Goal: Task Accomplishment & Management: Use online tool/utility

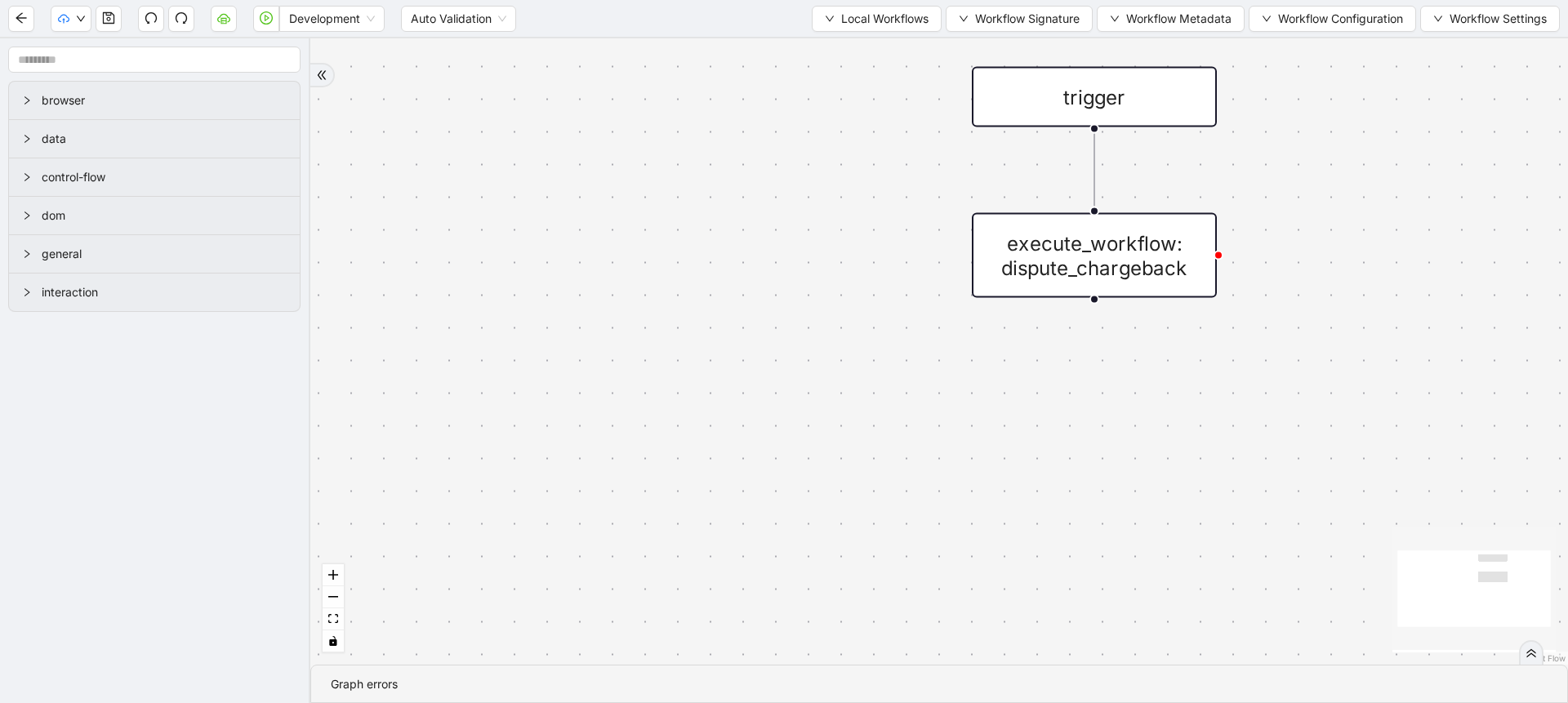
click at [202, 24] on div "Development Auto Validation Local Workflows Workflow Signature Workflow Metadat…" at bounding box center [784, 18] width 1568 height 37
click at [209, 24] on div "Development Auto Validation Local Workflows Workflow Signature Workflow Metadat…" at bounding box center [784, 18] width 1568 height 37
click at [220, 19] on icon "cloud-server" at bounding box center [223, 20] width 6 height 6
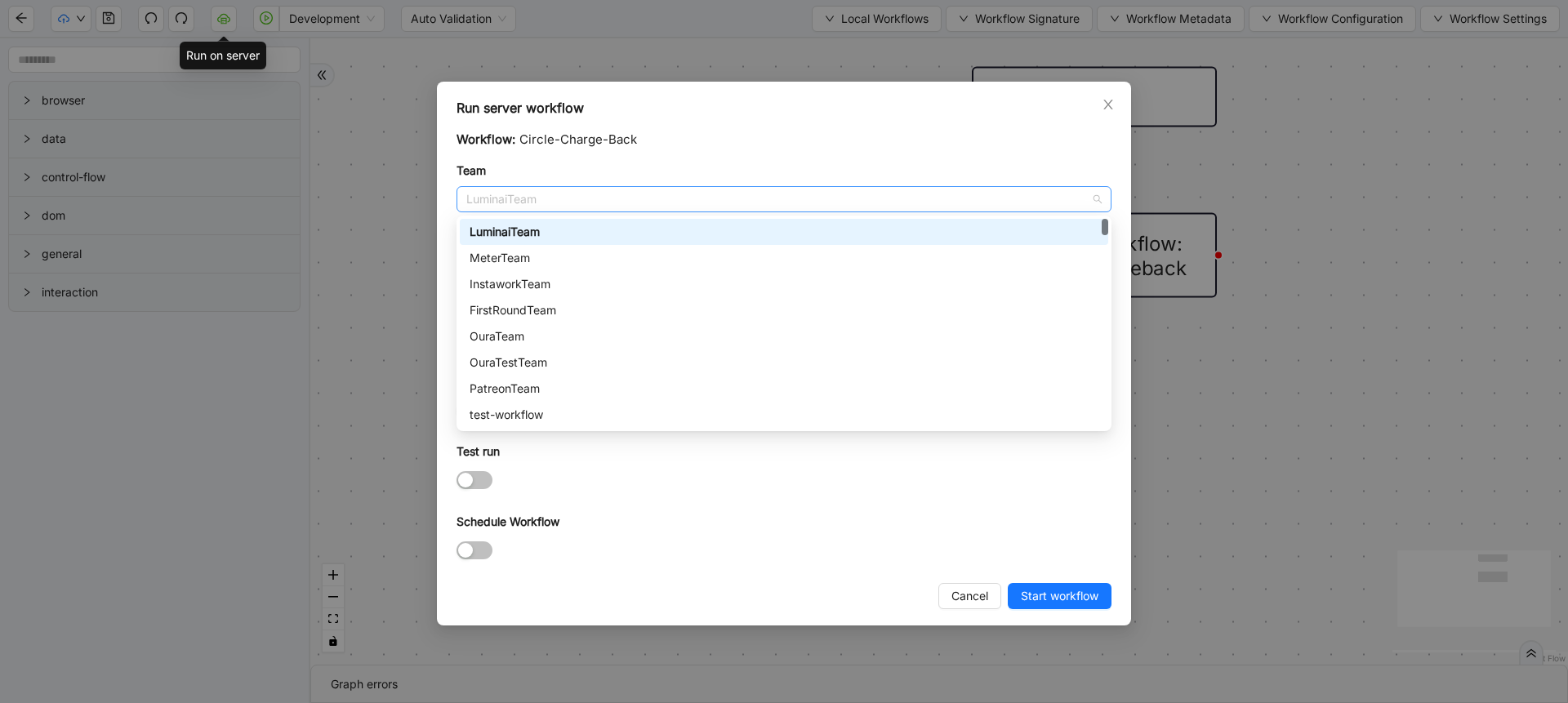
click at [541, 203] on span "LuminaiTeam" at bounding box center [784, 199] width 635 height 25
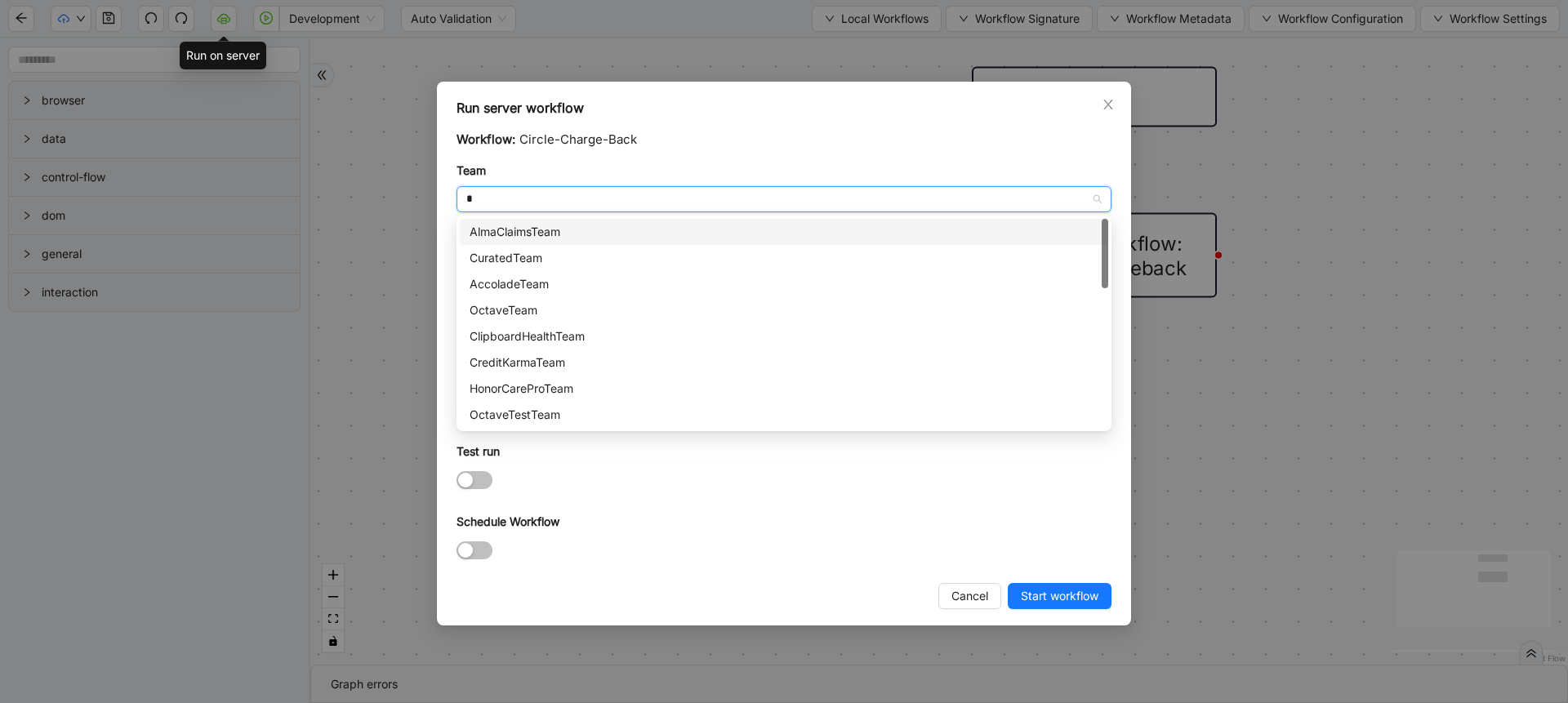
type input "**"
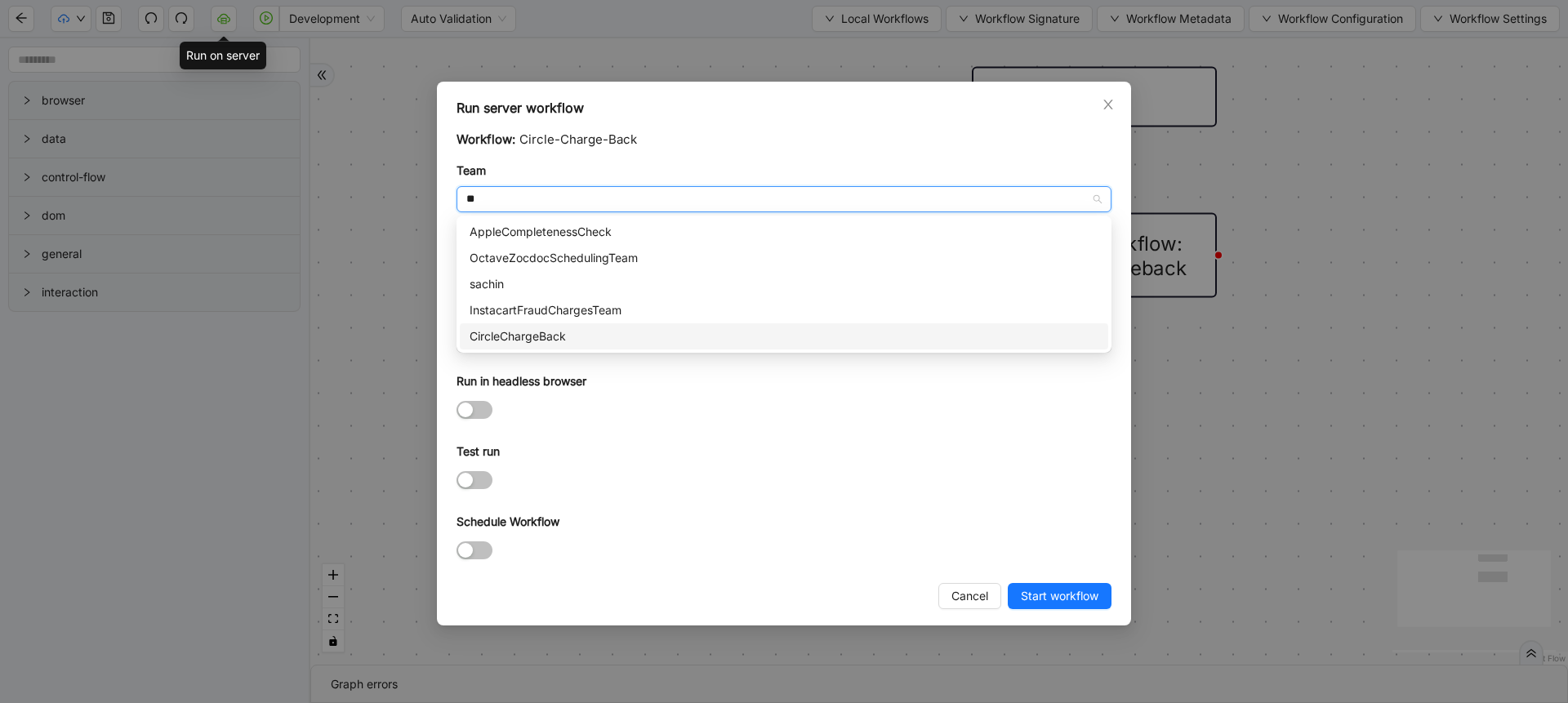
click at [515, 330] on div "CircleChargeBack" at bounding box center [784, 336] width 629 height 18
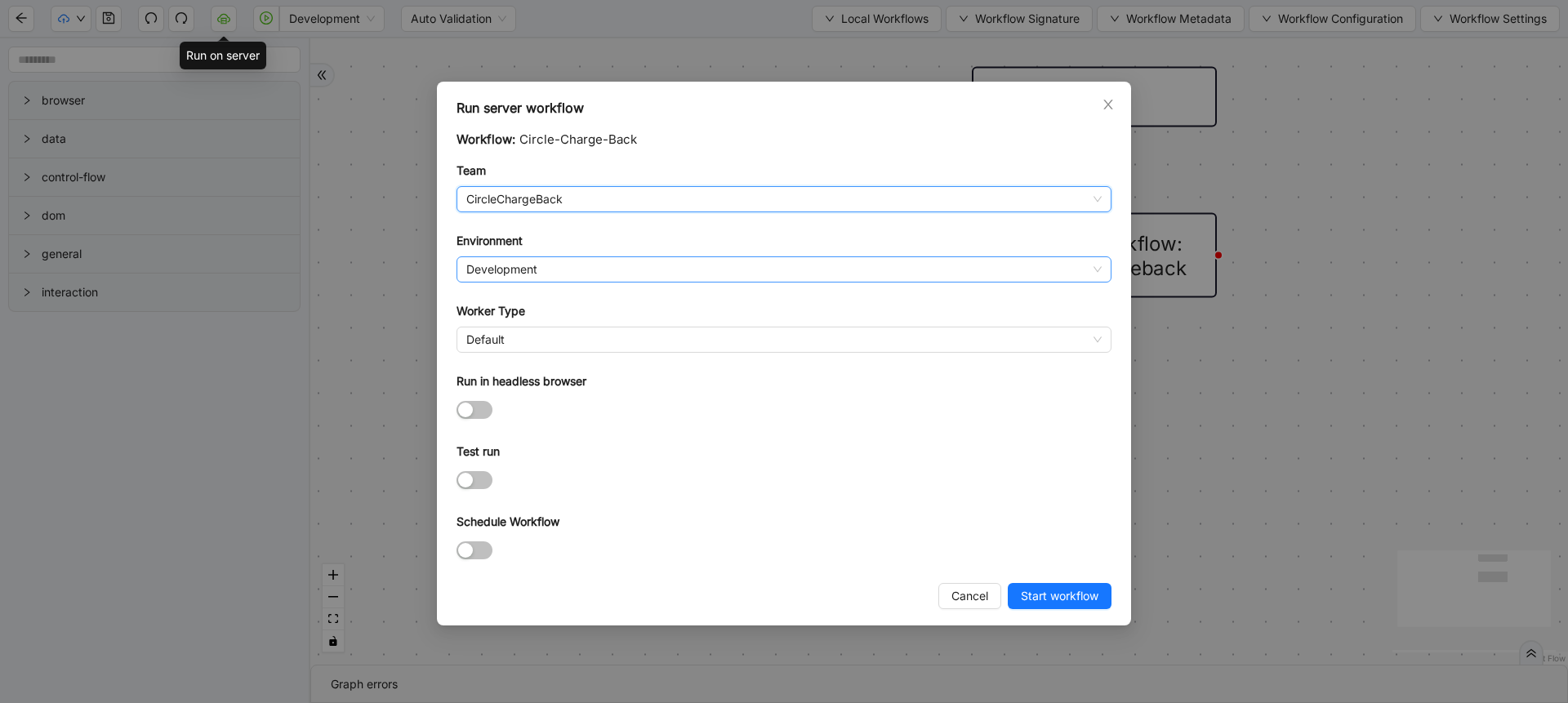
click at [481, 274] on span "Development" at bounding box center [784, 270] width 635 height 25
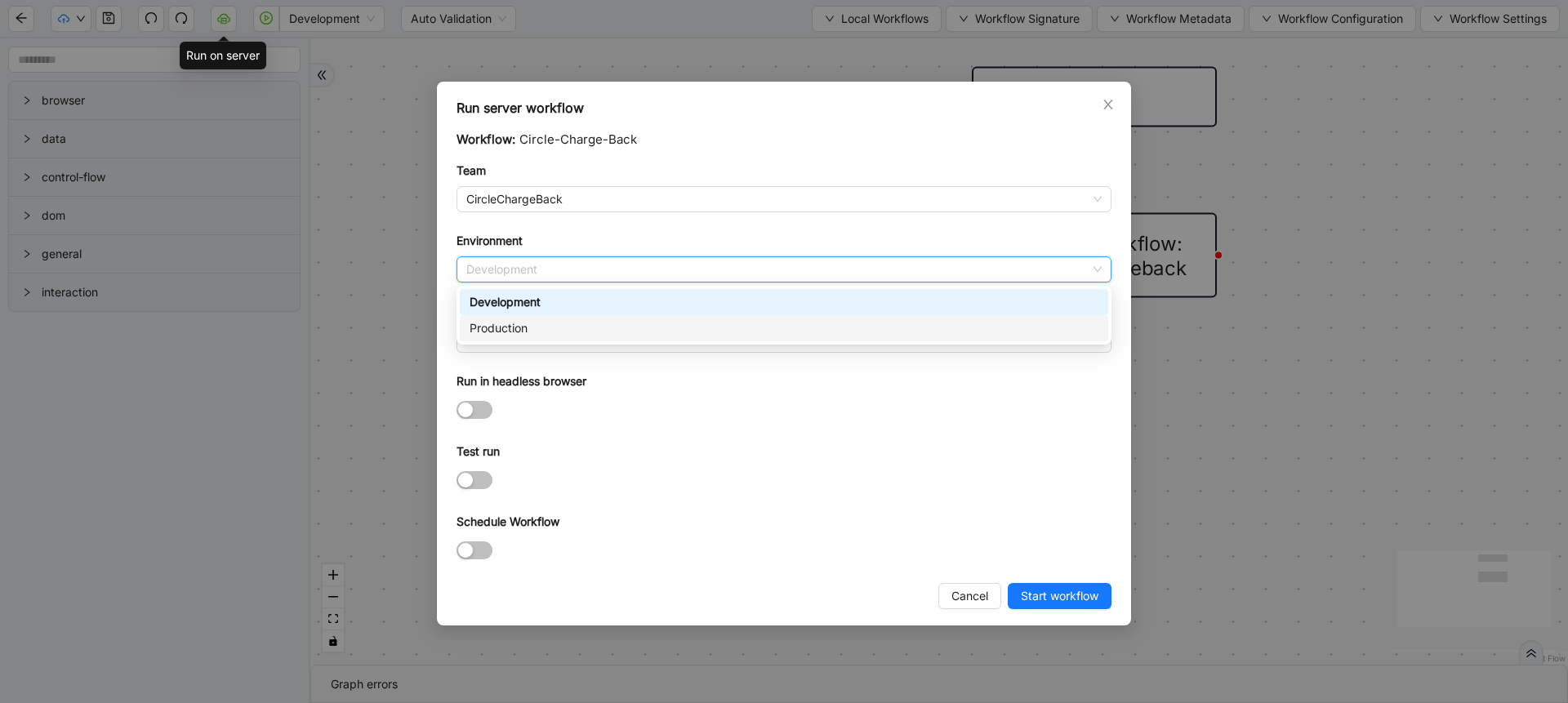
click at [489, 322] on div "Production" at bounding box center [784, 328] width 629 height 18
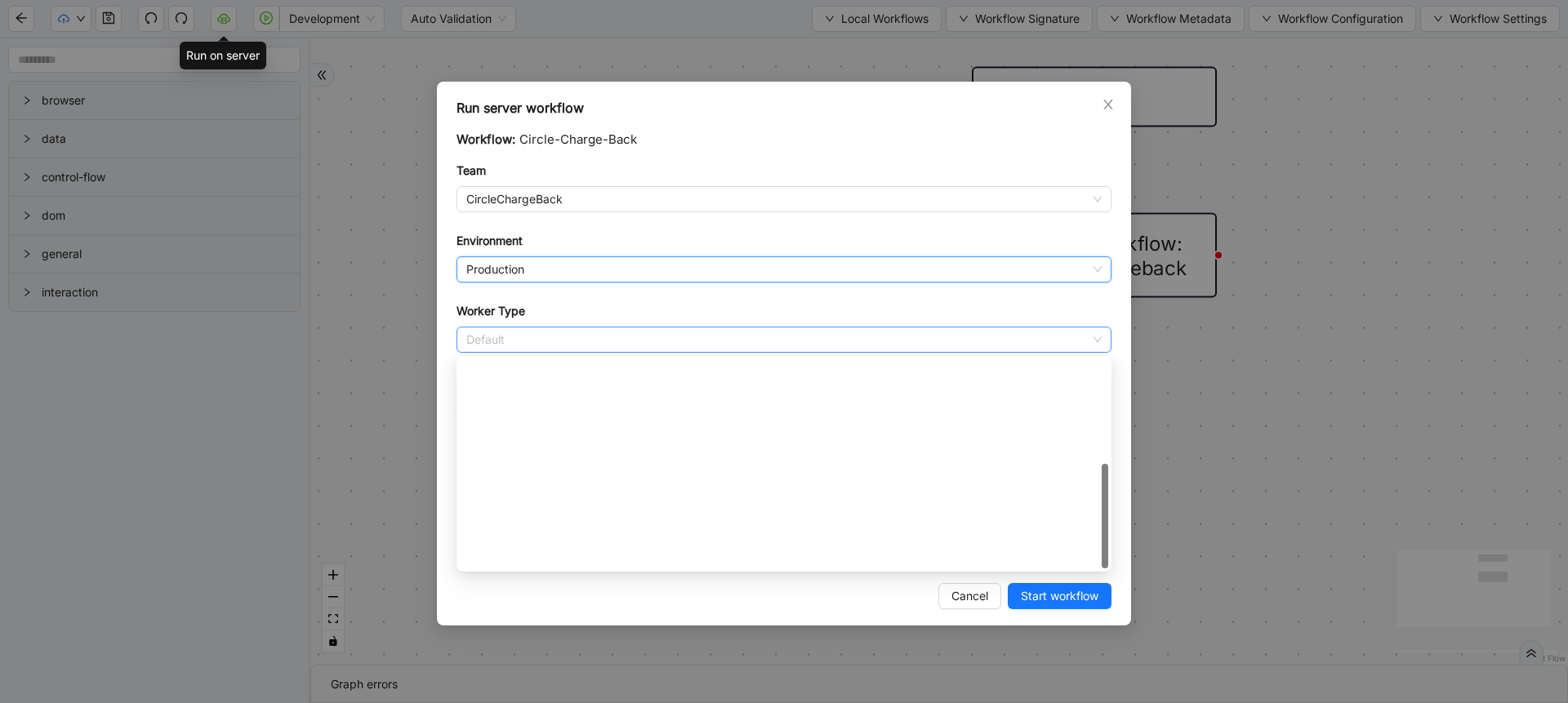
click at [503, 352] on div "Default" at bounding box center [784, 340] width 655 height 26
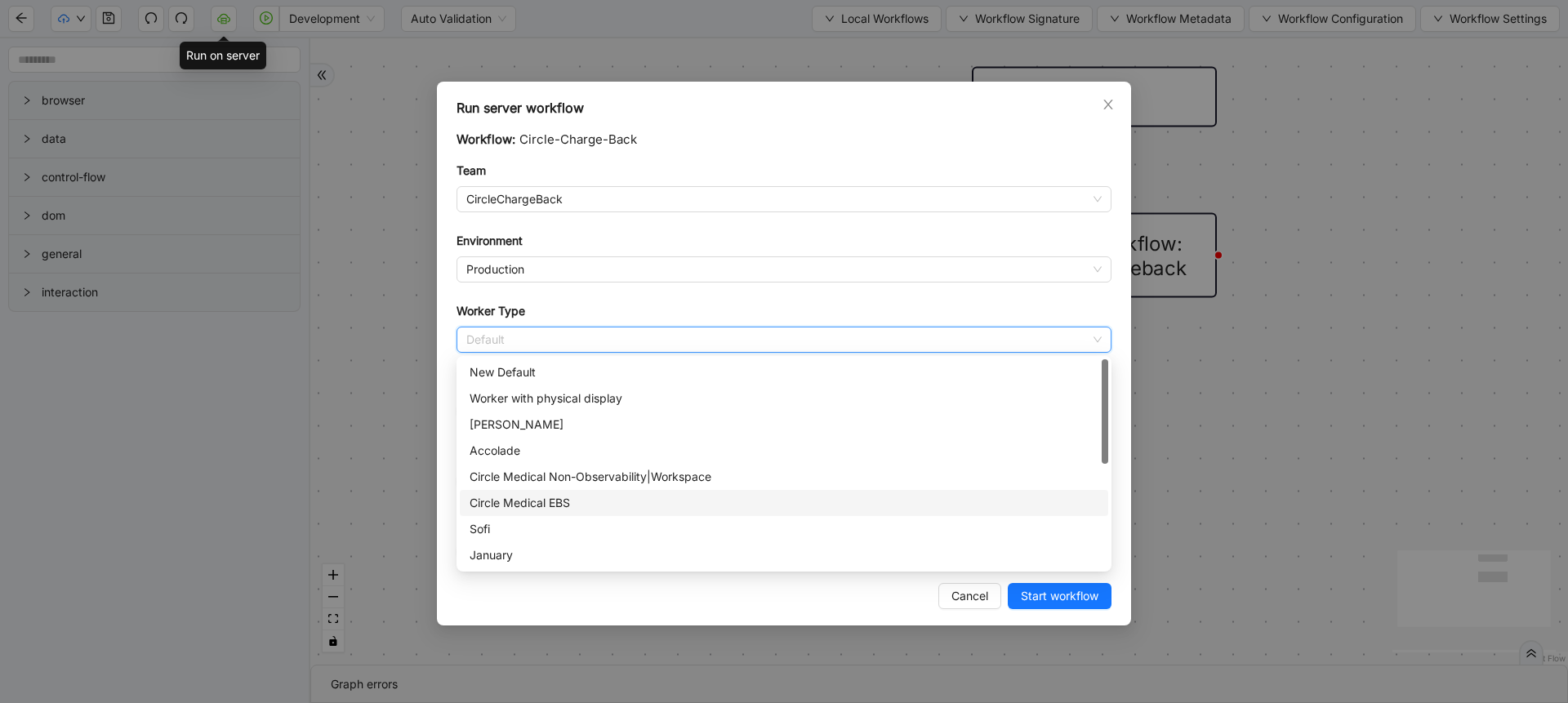
click at [496, 490] on div "Circle Medical EBS" at bounding box center [784, 502] width 648 height 26
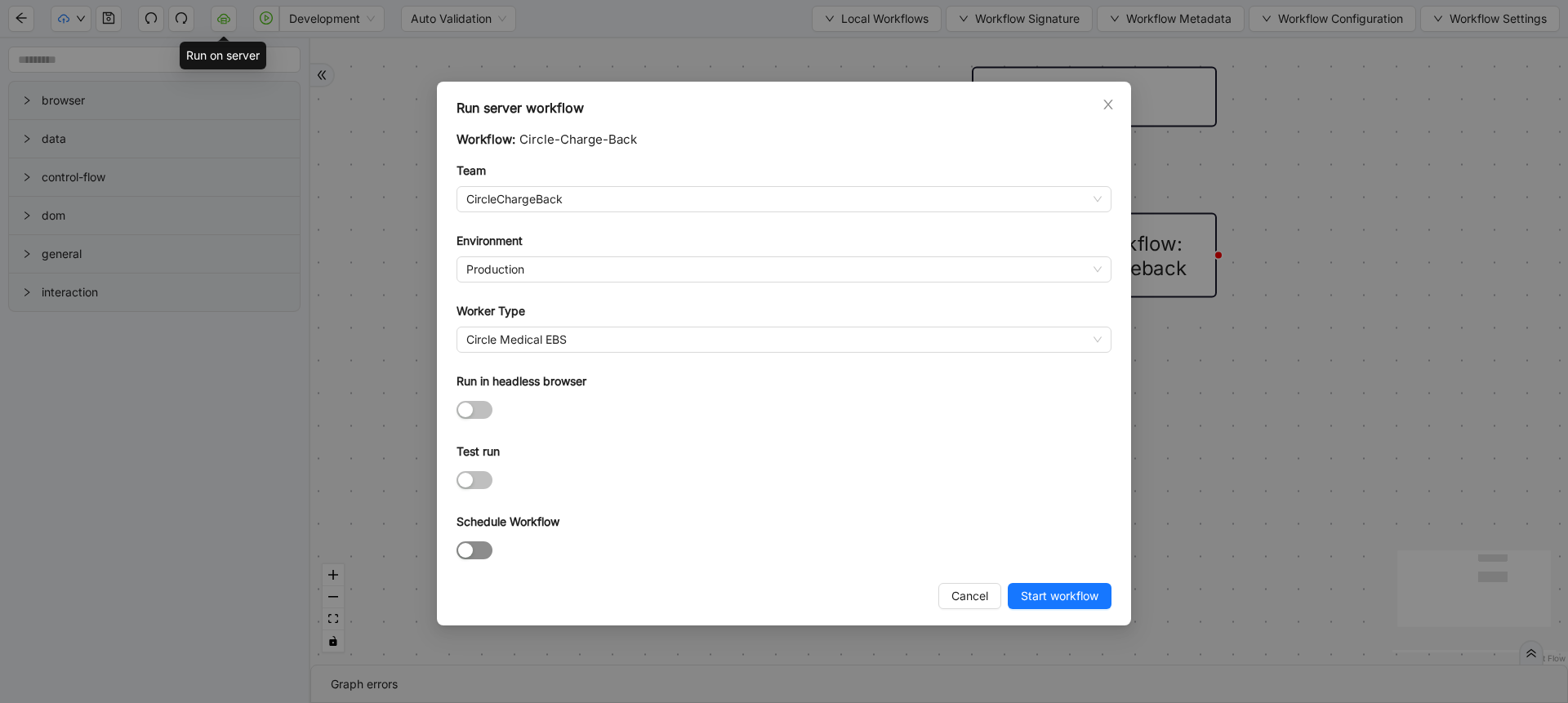
click at [478, 548] on span "button" at bounding box center [475, 550] width 36 height 18
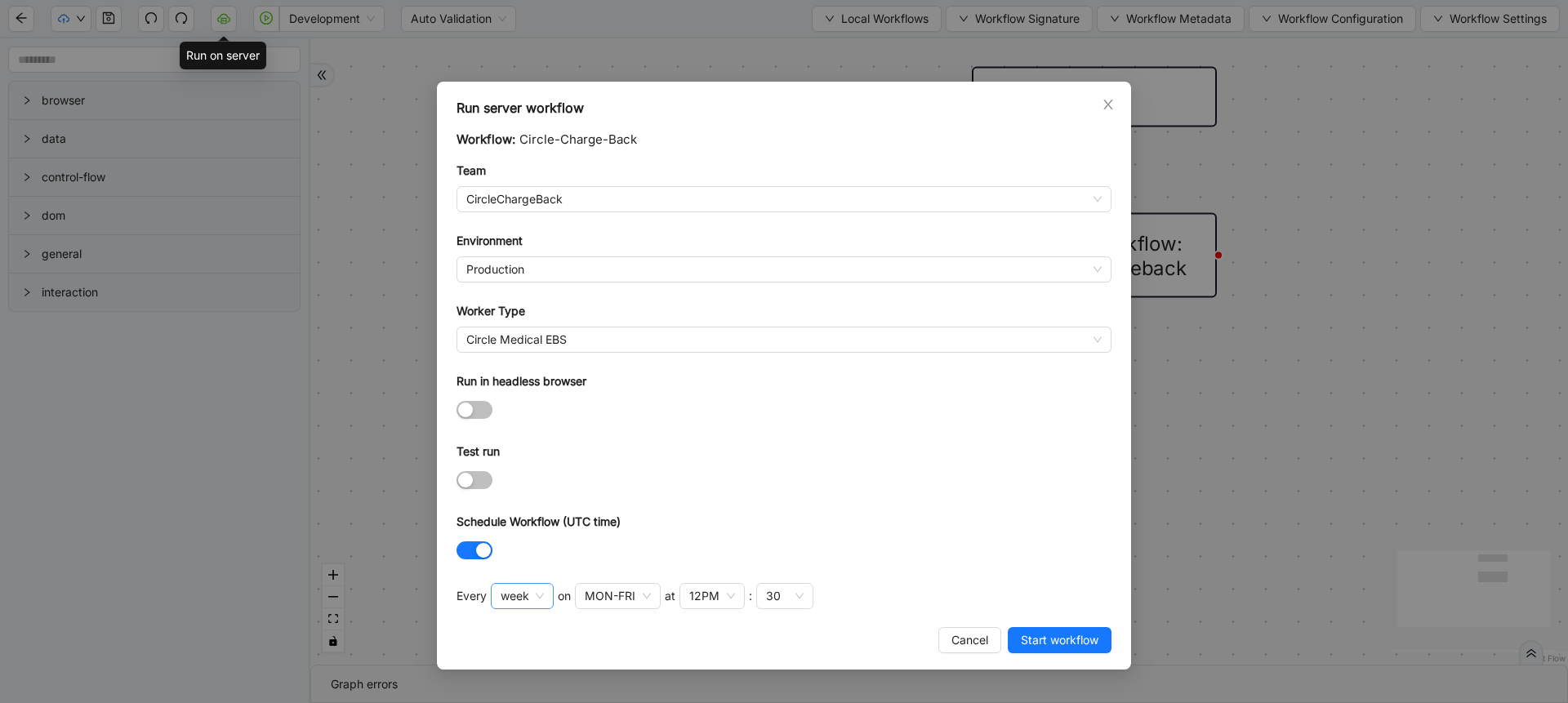
click at [540, 599] on span "week" at bounding box center [522, 596] width 44 height 25
click at [521, 570] on div "hour" at bounding box center [521, 563] width 34 height 18
click at [587, 592] on div "30" at bounding box center [585, 596] width 15 height 18
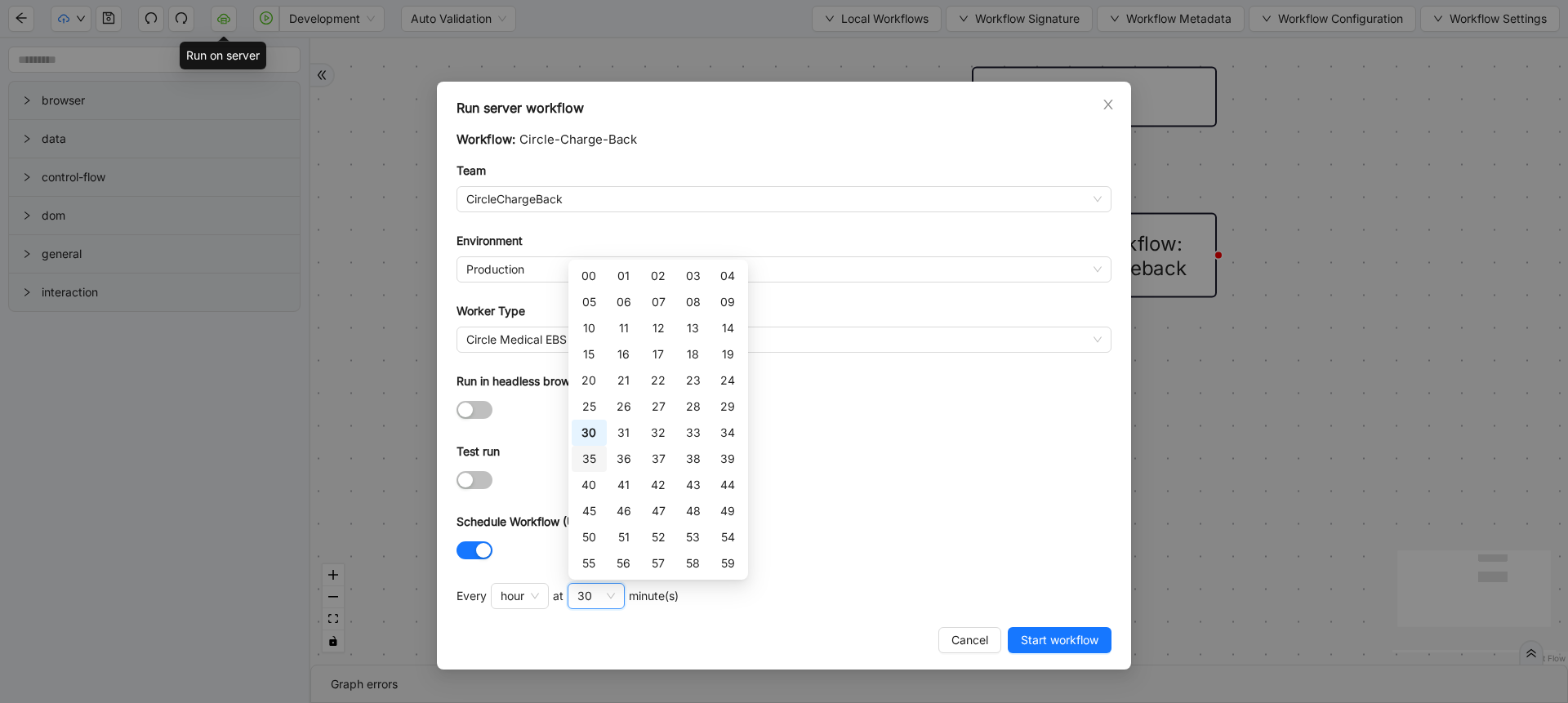
click at [597, 453] on div "35" at bounding box center [589, 459] width 35 height 26
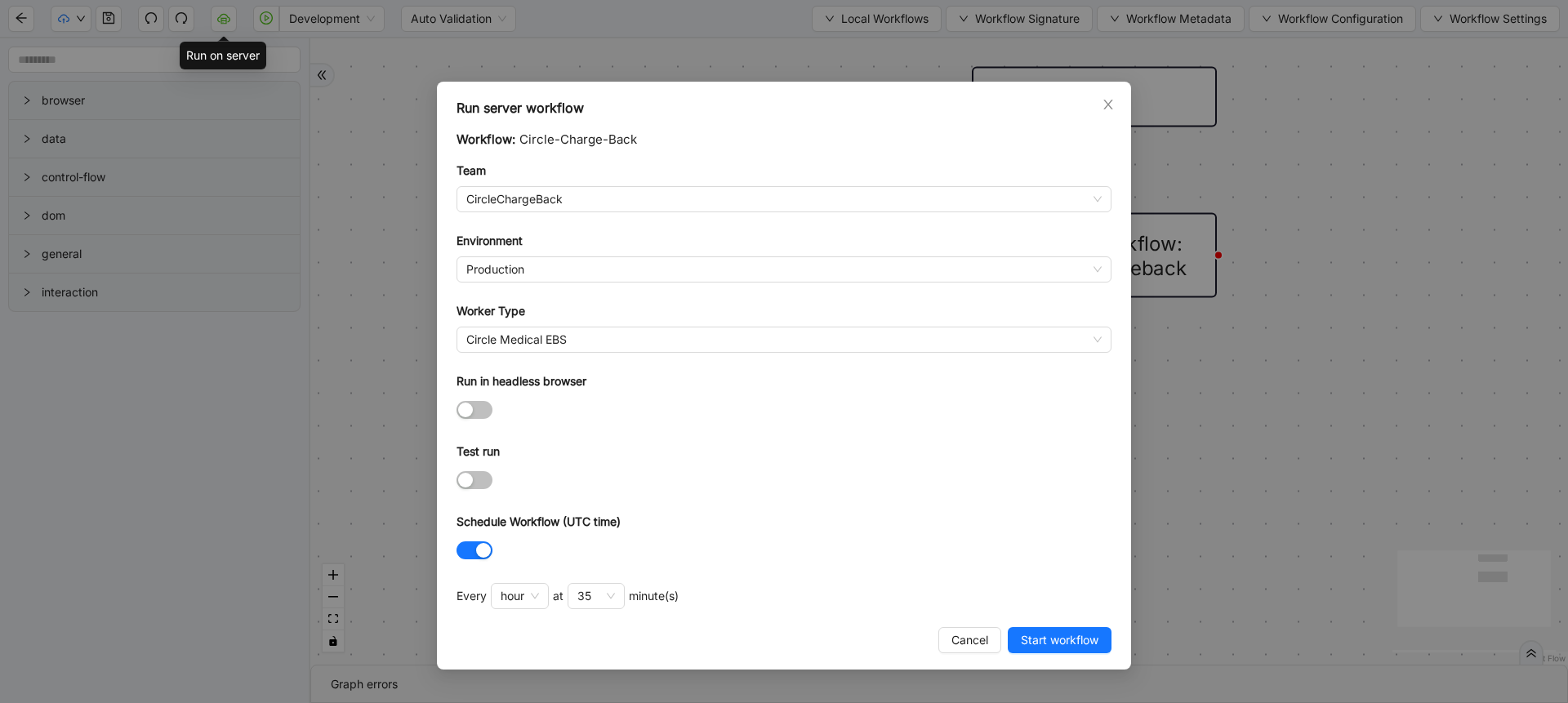
click at [824, 467] on div at bounding box center [784, 480] width 655 height 26
click at [1035, 641] on span "Start workflow" at bounding box center [1060, 640] width 77 height 18
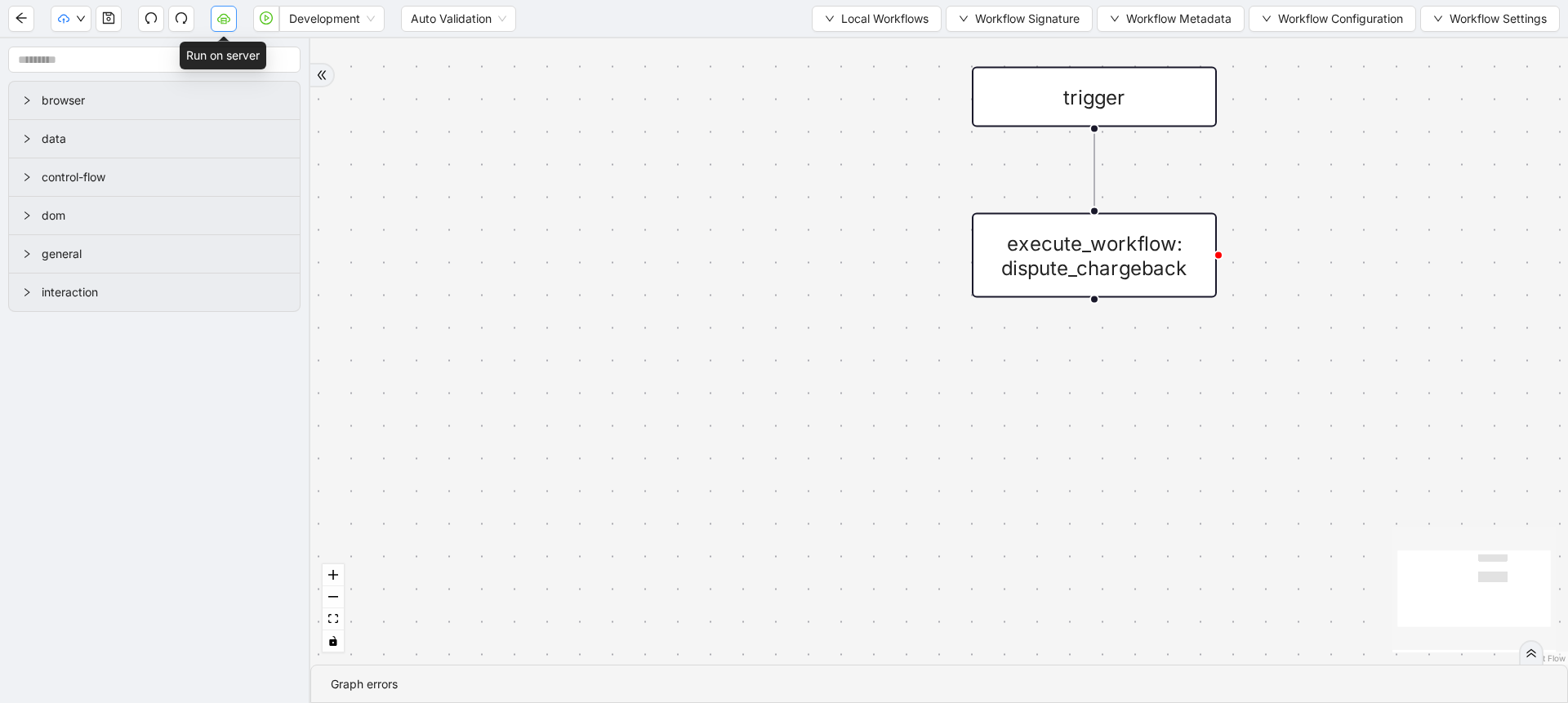
click at [230, 19] on icon "cloud-server" at bounding box center [224, 17] width 13 height 9
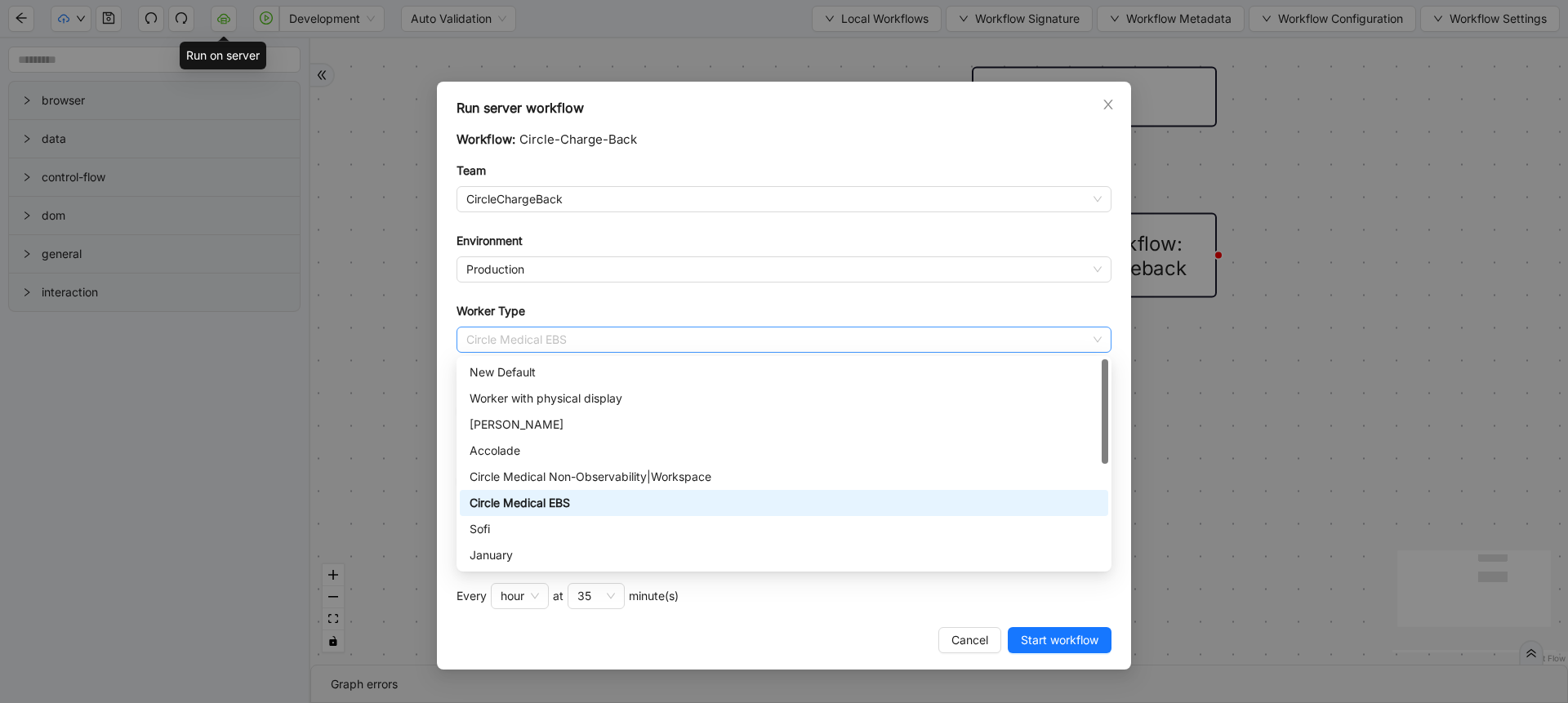
click at [544, 331] on span "Circle Medical EBS" at bounding box center [784, 340] width 635 height 25
click at [564, 476] on div "Circle Medical Non-Observability|Workspace" at bounding box center [784, 477] width 629 height 18
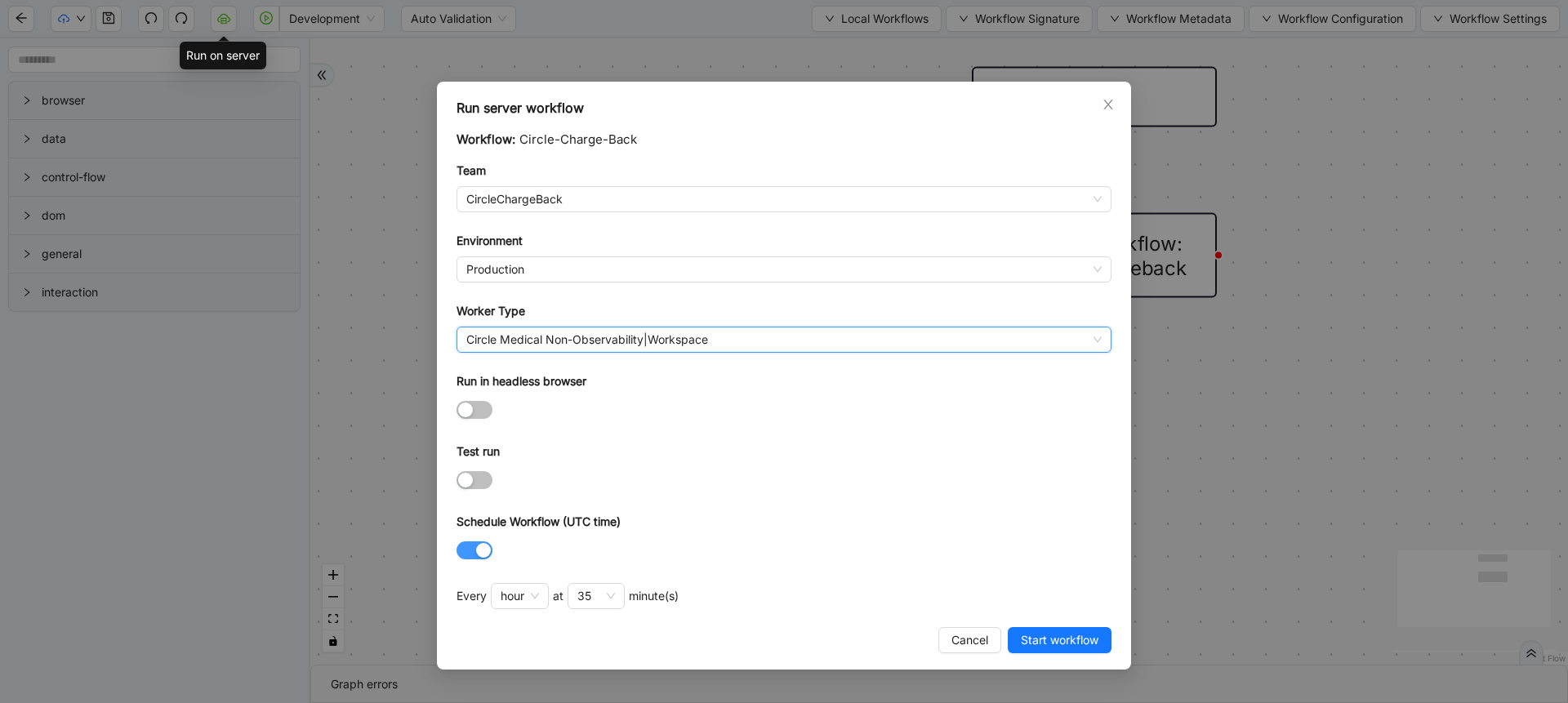
click at [476, 545] on div "button" at bounding box center [484, 550] width 15 height 15
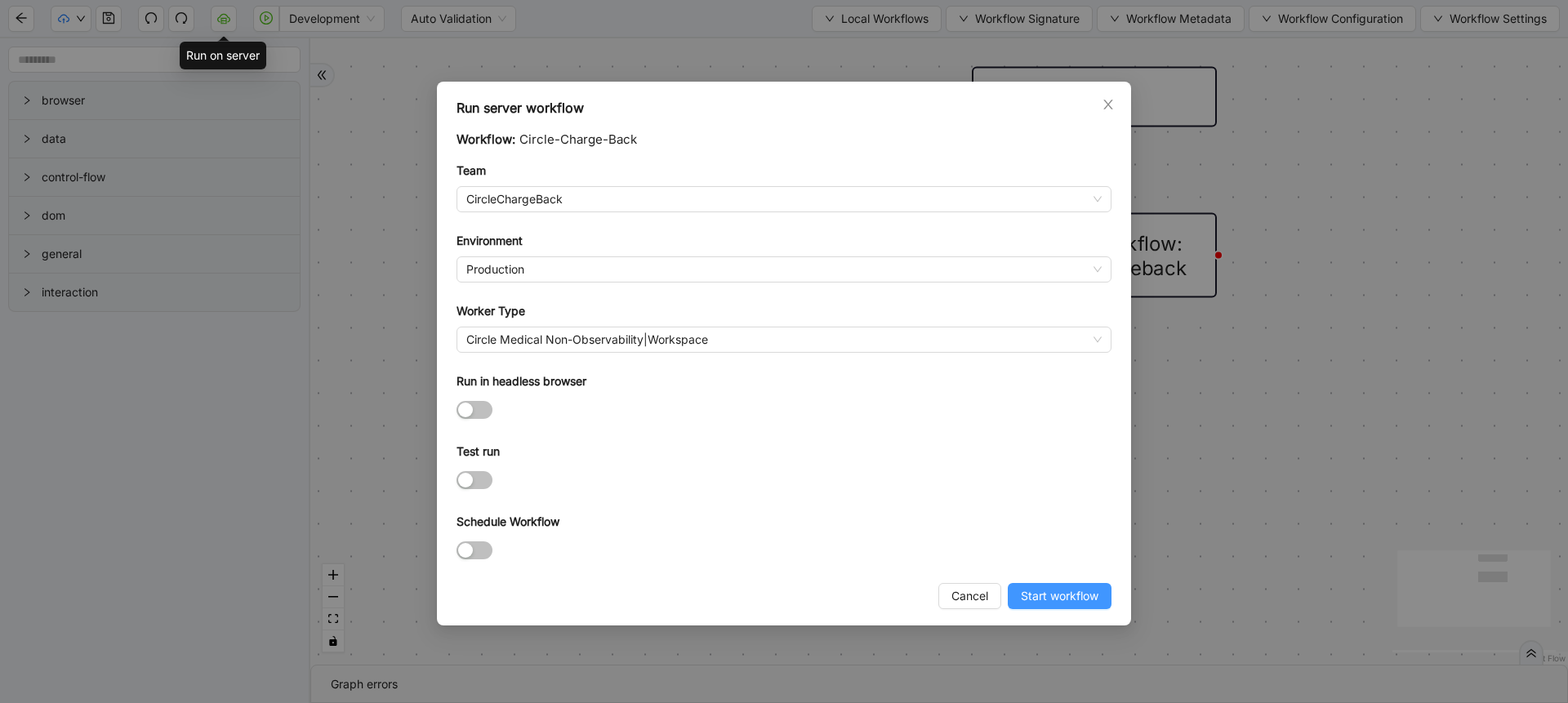
click at [1038, 589] on span "Start workflow" at bounding box center [1060, 596] width 77 height 18
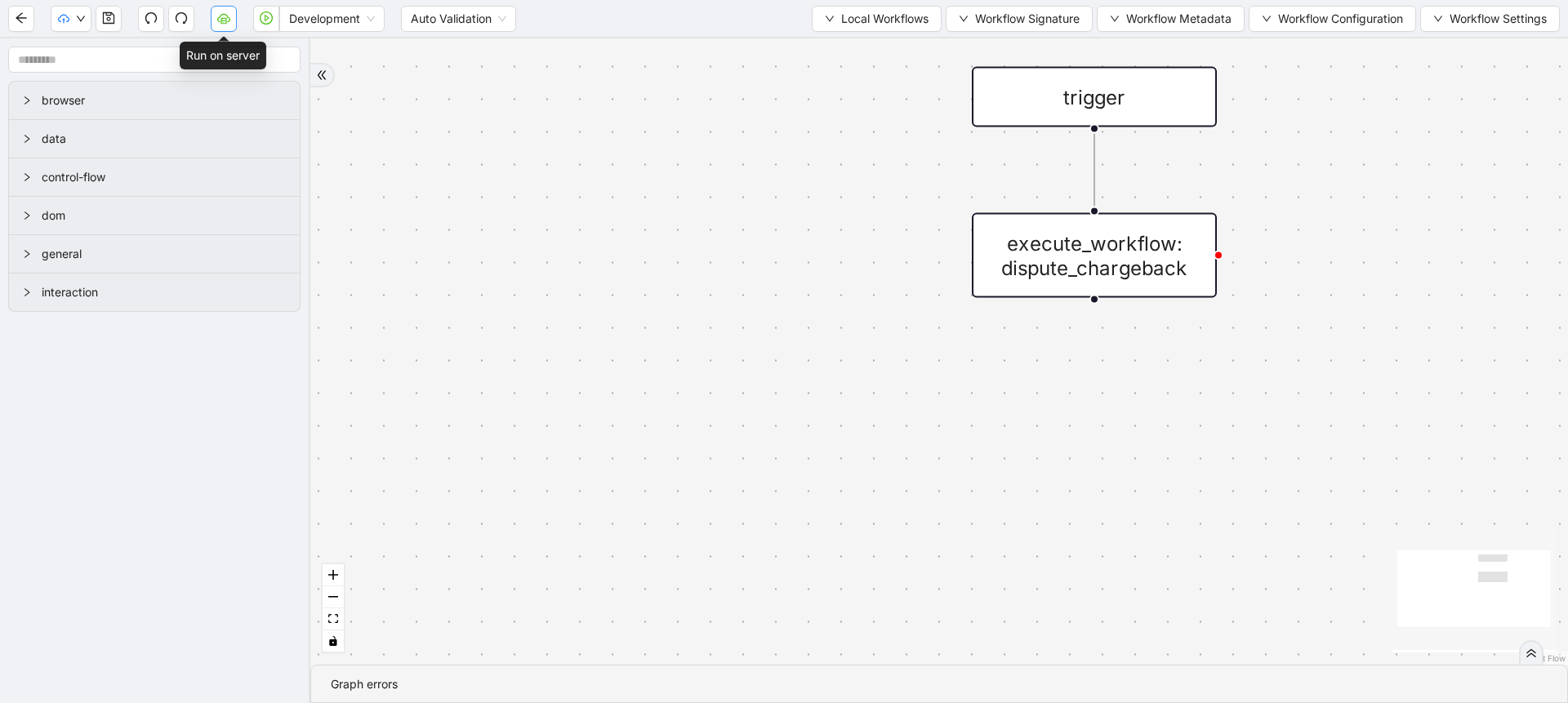
click at [211, 18] on button "button" at bounding box center [224, 19] width 26 height 26
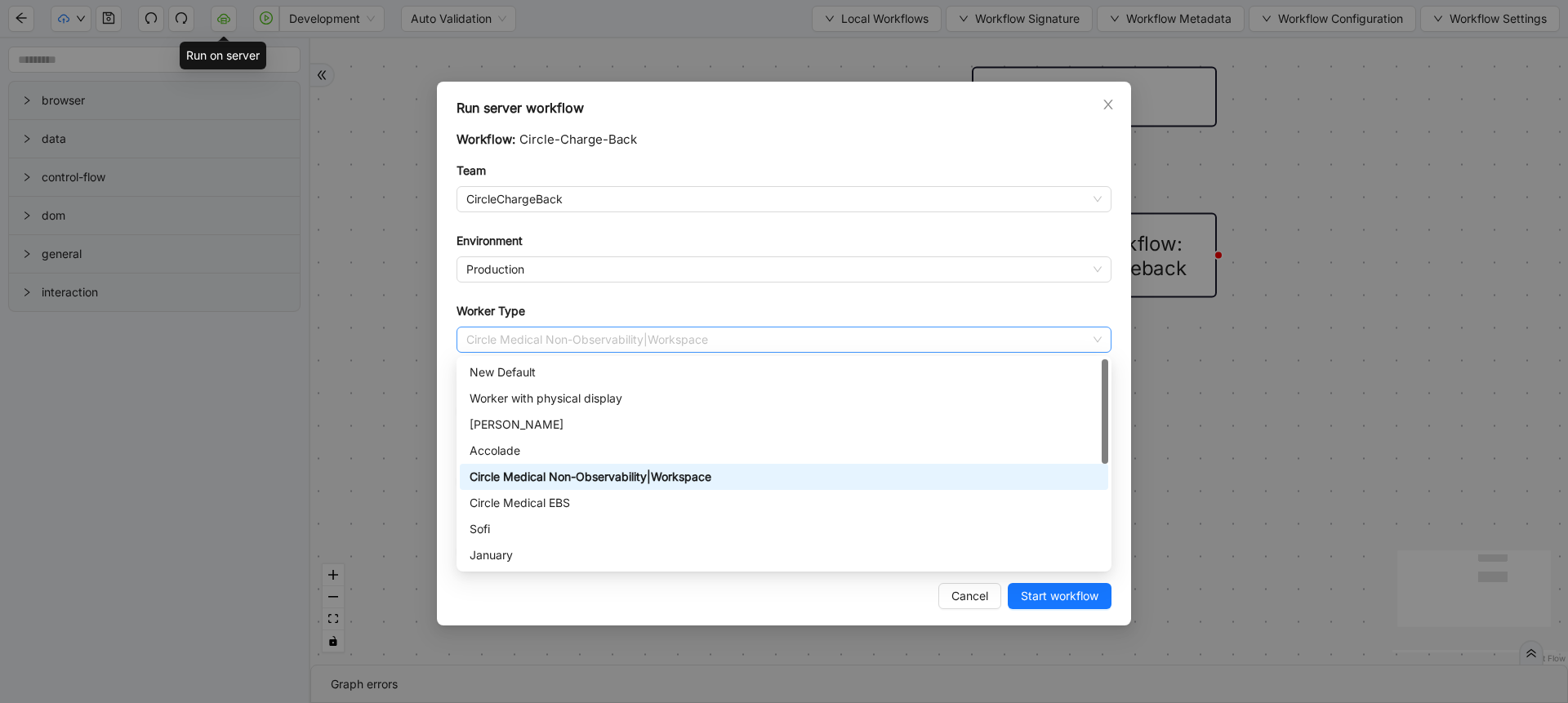
click at [577, 335] on span "Circle Medical Non-Observability|Workspace" at bounding box center [784, 340] width 635 height 25
click at [540, 499] on div "Circle Medical EBS" at bounding box center [784, 502] width 629 height 18
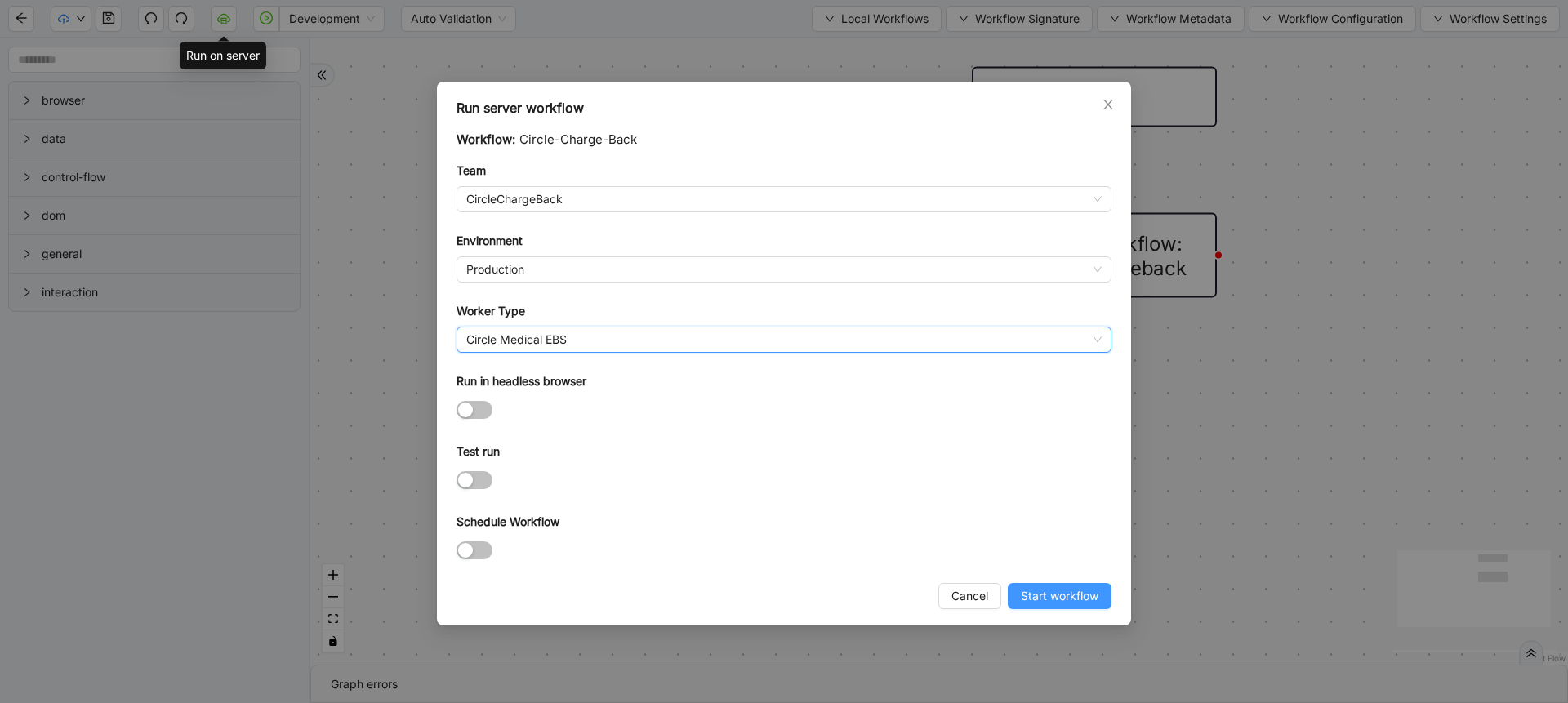
click at [1033, 589] on span "Start workflow" at bounding box center [1060, 596] width 77 height 18
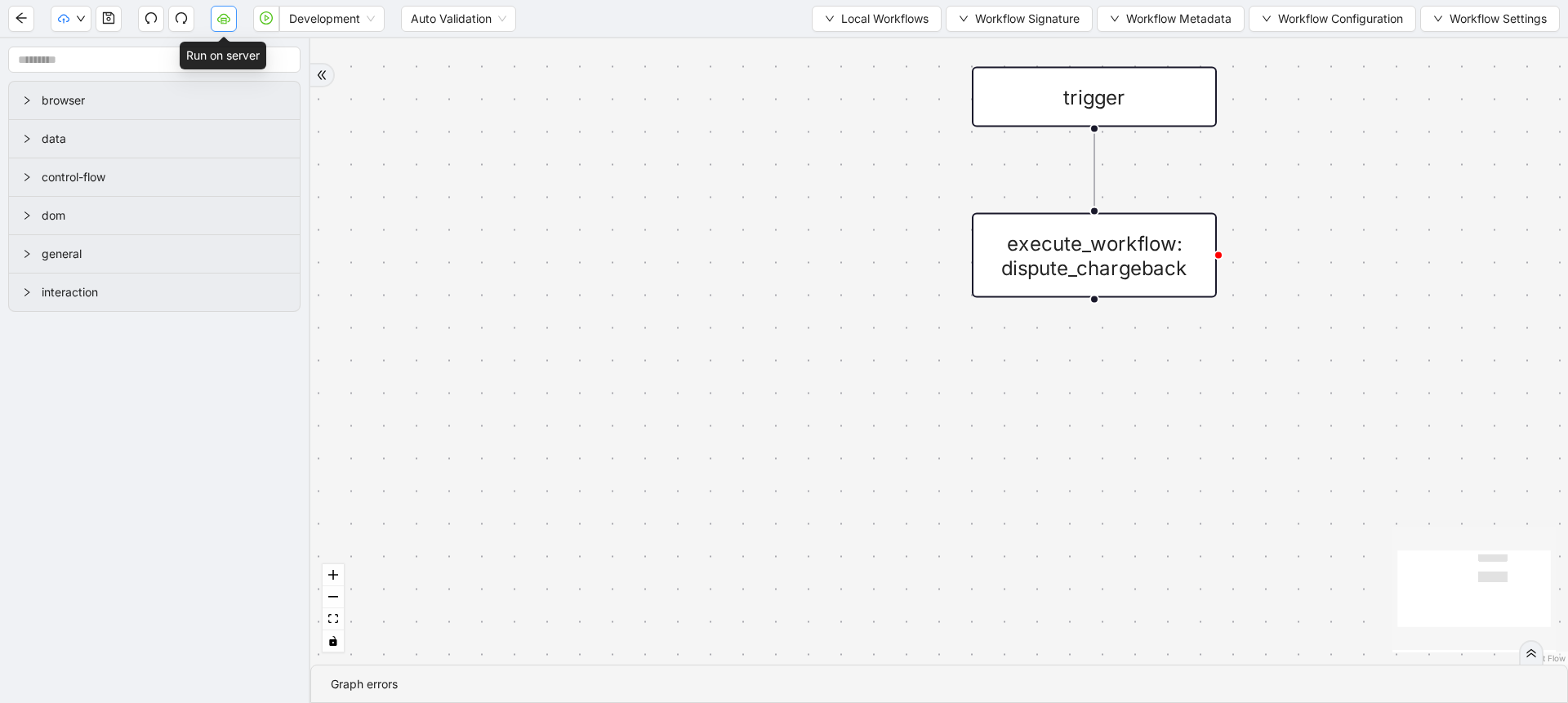
click at [228, 15] on icon "cloud-server" at bounding box center [224, 18] width 13 height 13
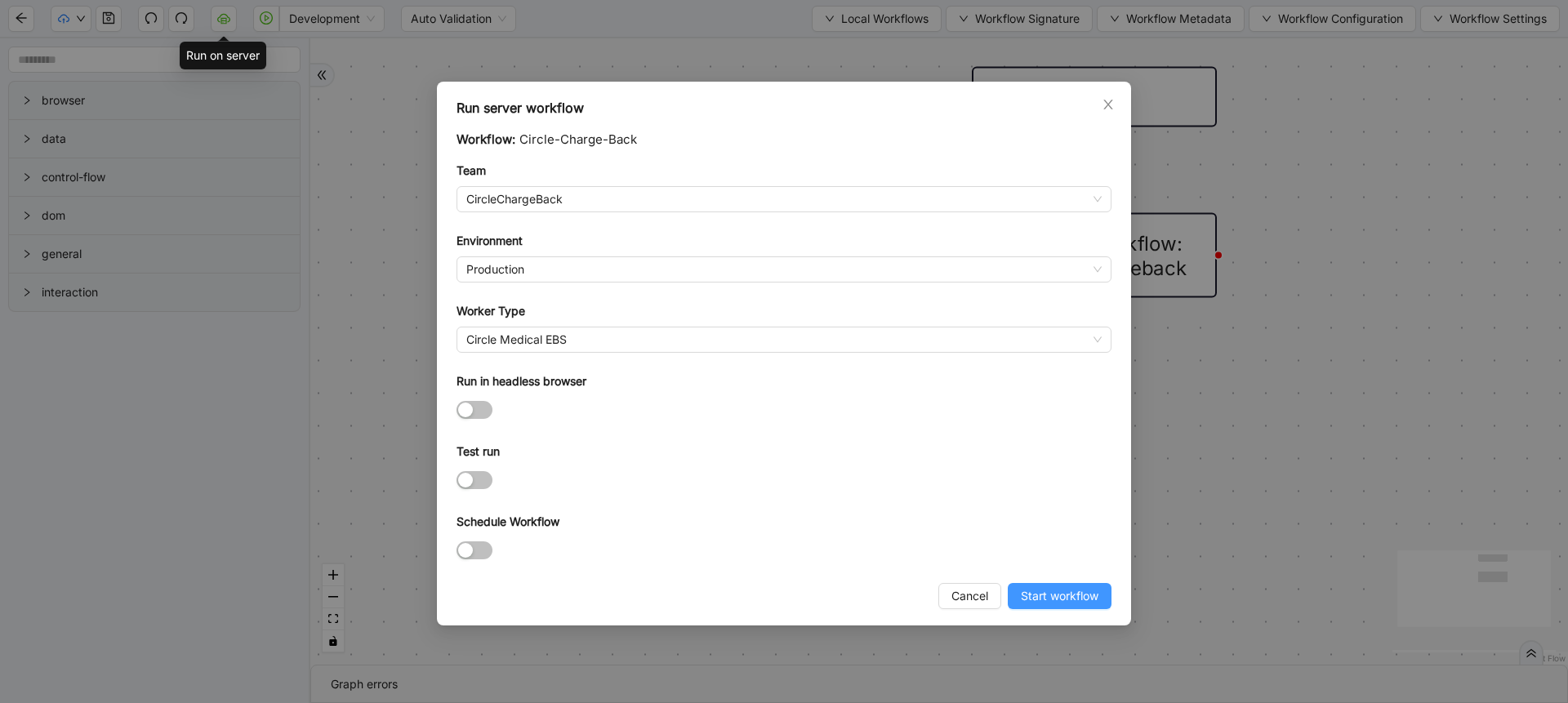
click at [1037, 587] on span "Start workflow" at bounding box center [1060, 596] width 77 height 18
